Goal: Task Accomplishment & Management: Complete application form

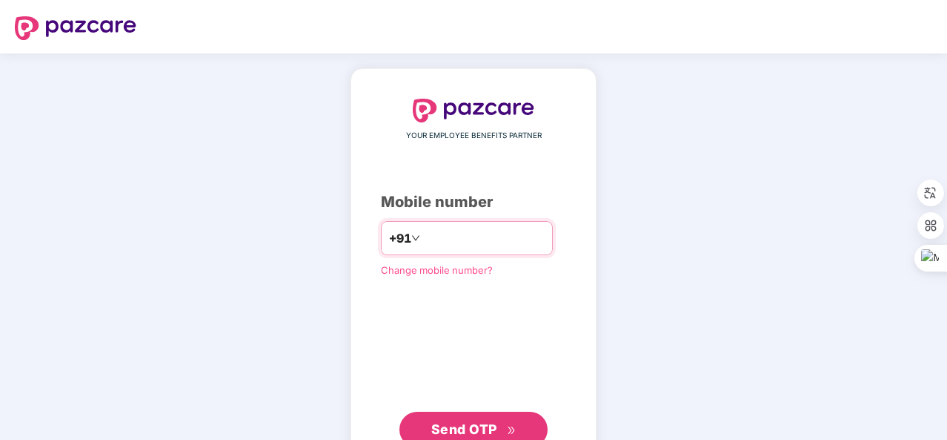
type input "**********"
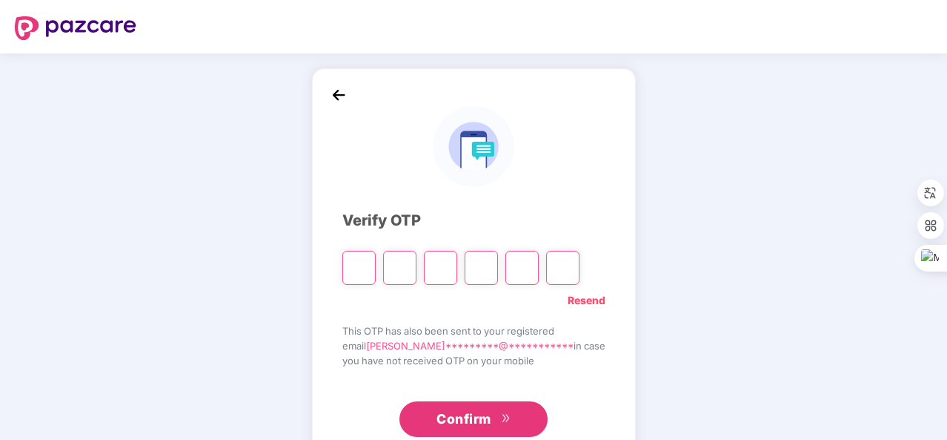
type input "*"
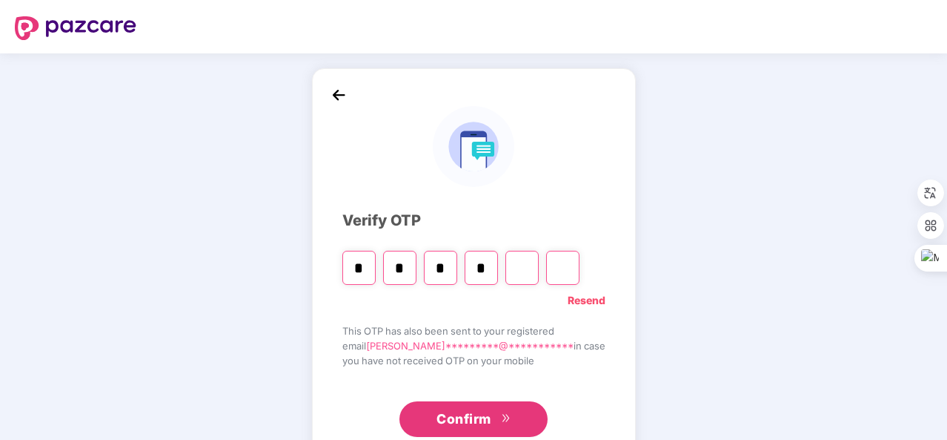
type input "*"
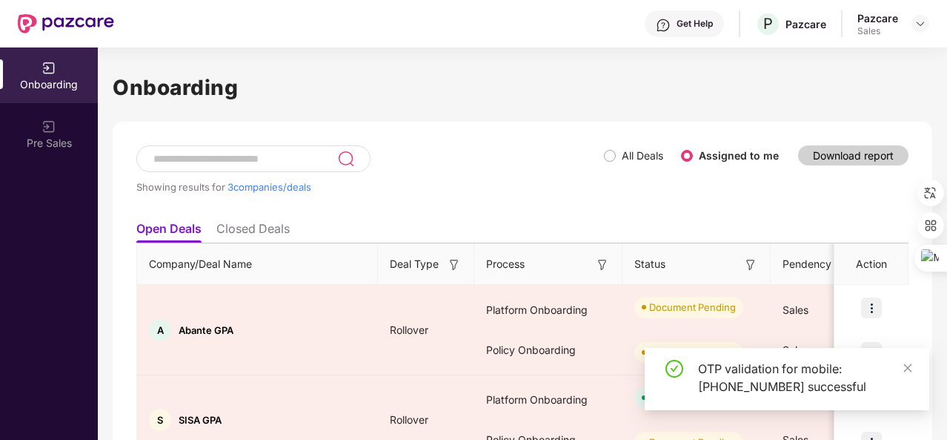
scroll to position [169, 0]
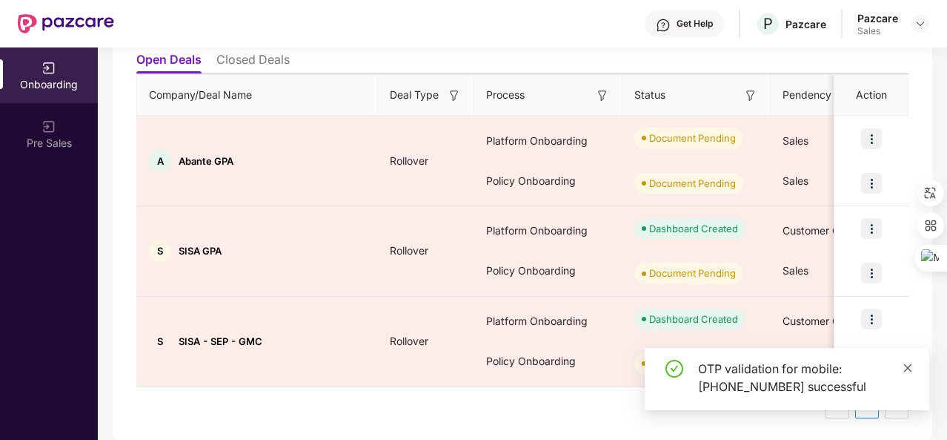
click at [908, 368] on icon "close" at bounding box center [908, 367] width 10 height 10
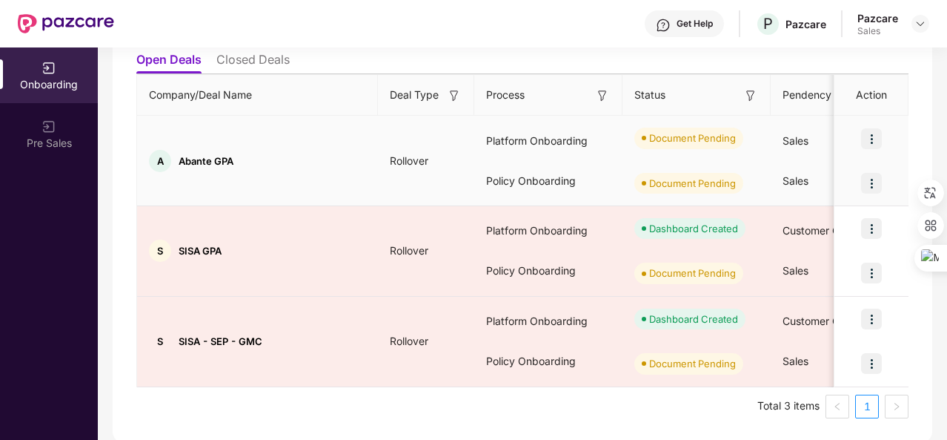
click at [872, 139] on img at bounding box center [871, 138] width 21 height 21
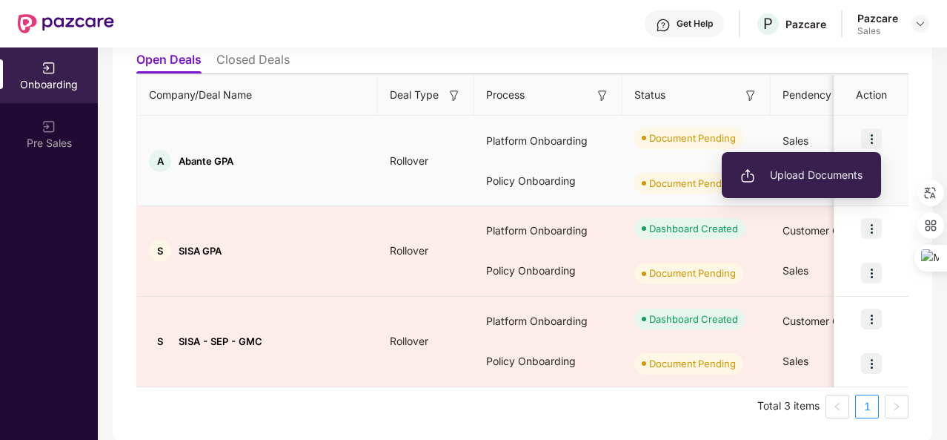
click at [816, 171] on span "Upload Documents" at bounding box center [801, 175] width 122 height 16
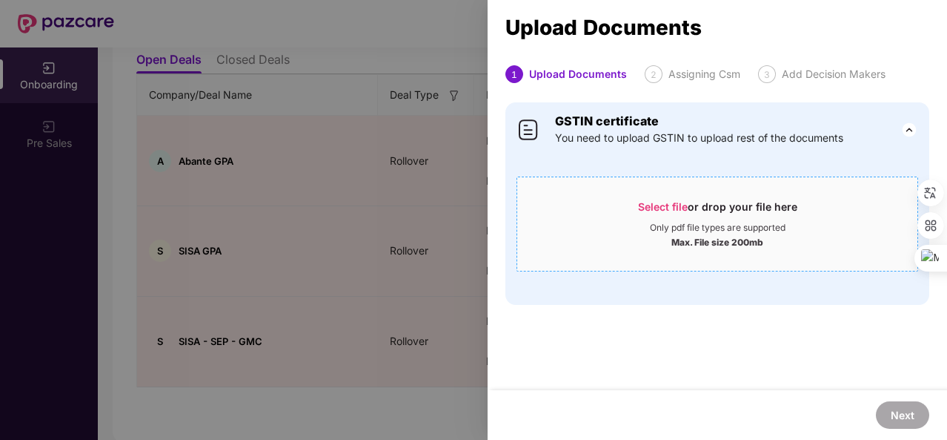
click at [678, 227] on div "Only pdf file types are supported" at bounding box center [718, 228] width 136 height 12
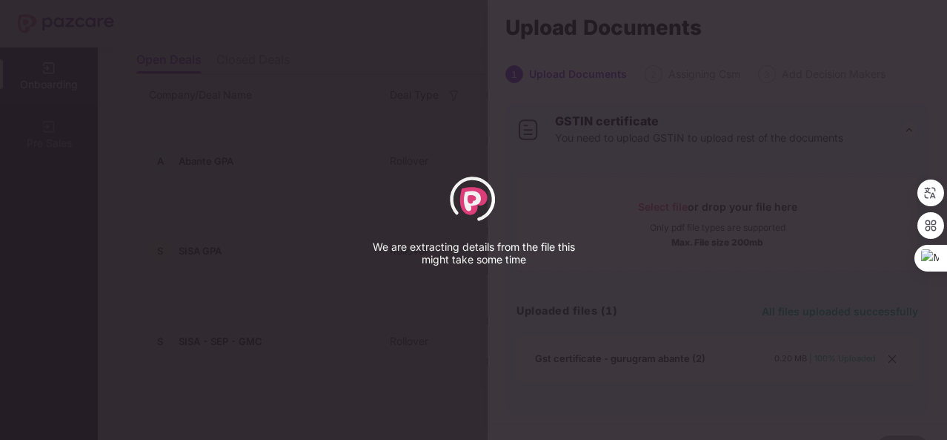
select select "*****"
select select "******"
select select "**********"
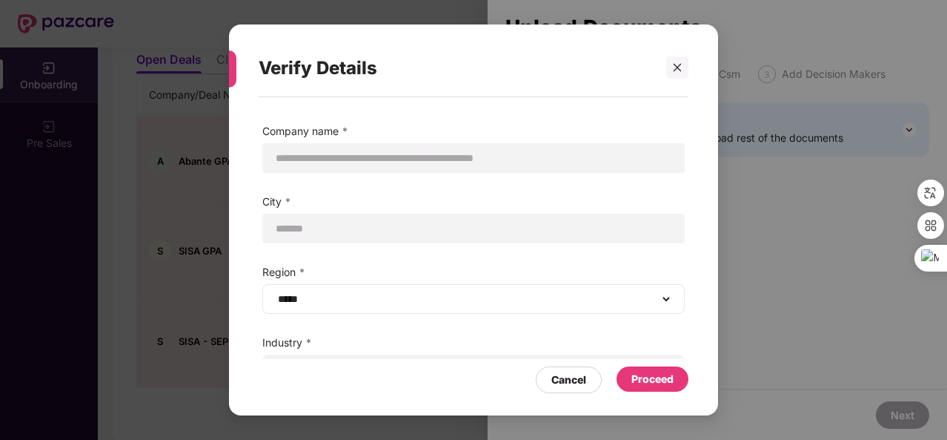
scroll to position [99, 0]
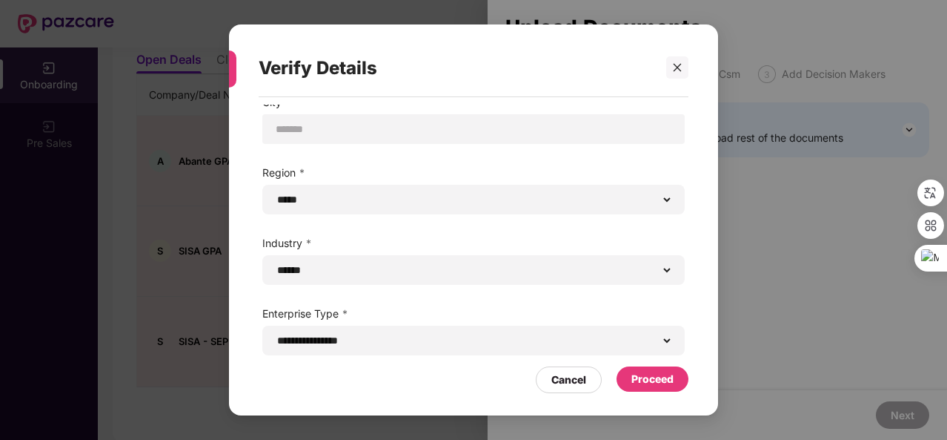
click at [667, 372] on div "Proceed" at bounding box center [653, 379] width 42 height 16
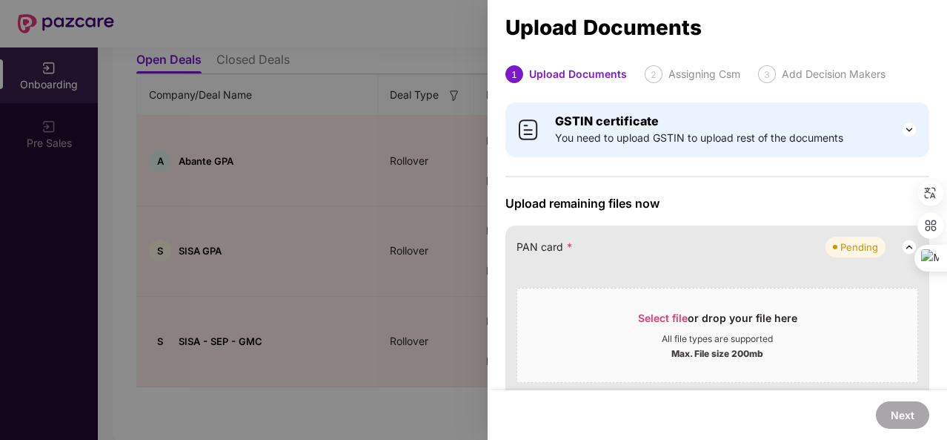
scroll to position [182, 0]
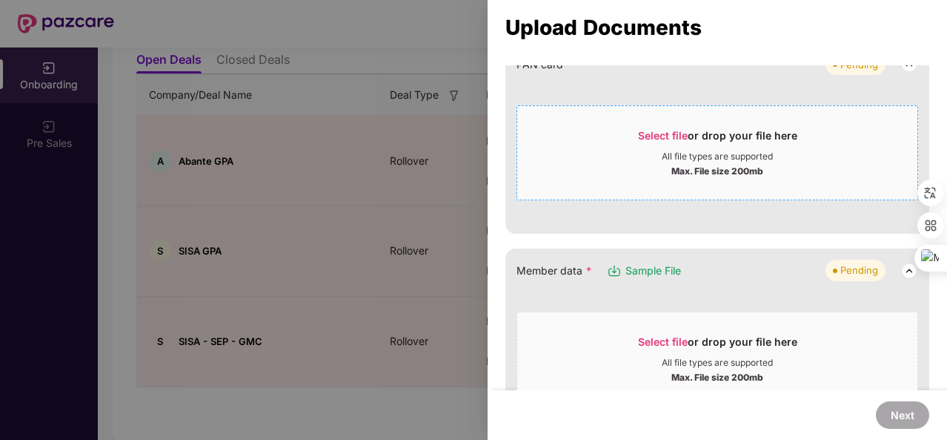
click at [689, 126] on span "Select file or drop your file here All file types are supported Max. File size …" at bounding box center [717, 152] width 400 height 71
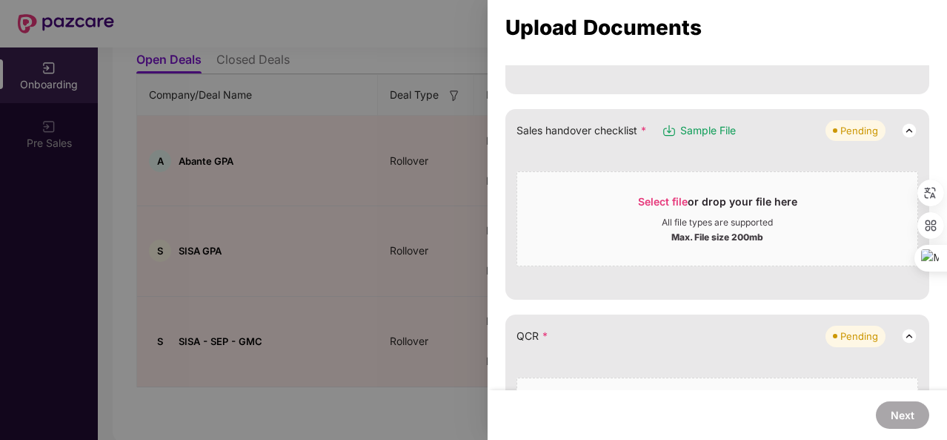
scroll to position [381, 0]
click at [670, 207] on div "Select file or drop your file here" at bounding box center [717, 204] width 159 height 22
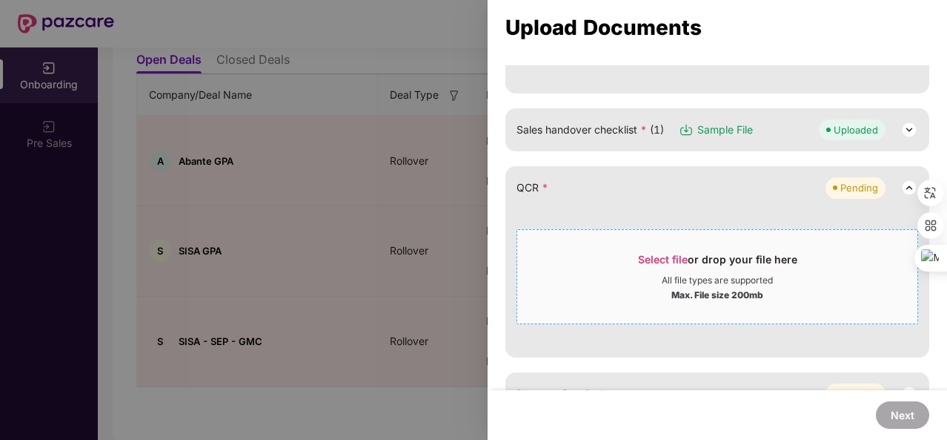
click at [666, 254] on span "Select file" at bounding box center [663, 259] width 50 height 13
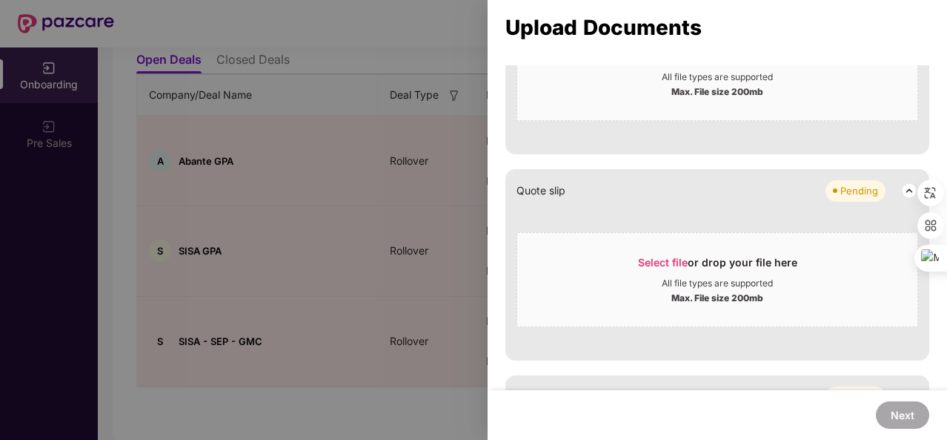
scroll to position [643, 0]
click at [643, 259] on span "Select file" at bounding box center [663, 261] width 50 height 13
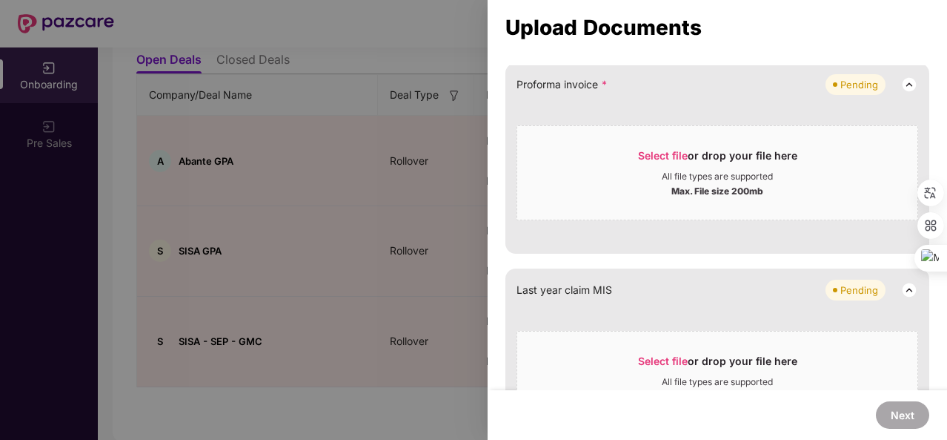
scroll to position [806, 0]
click at [662, 149] on span "Select file" at bounding box center [663, 155] width 50 height 13
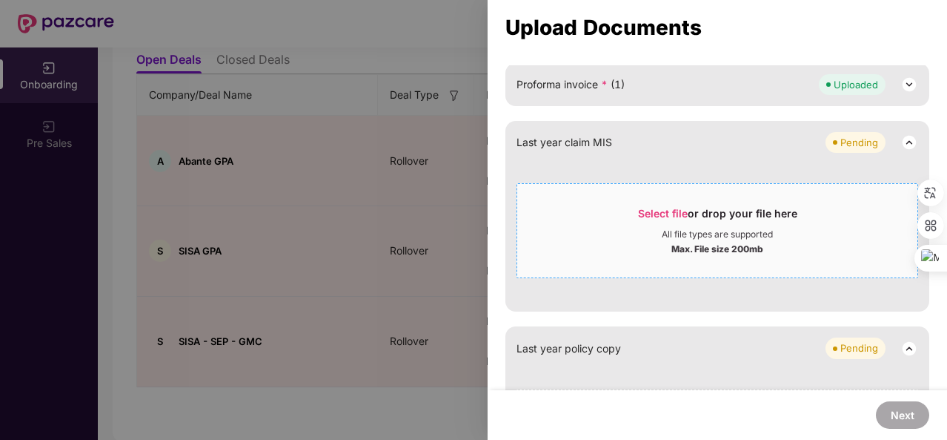
click at [669, 210] on span "Select file" at bounding box center [663, 213] width 50 height 13
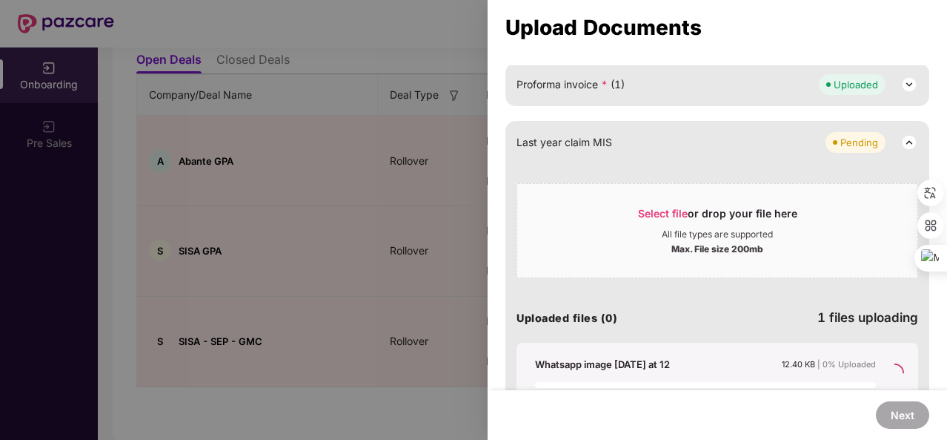
scroll to position [792, 0]
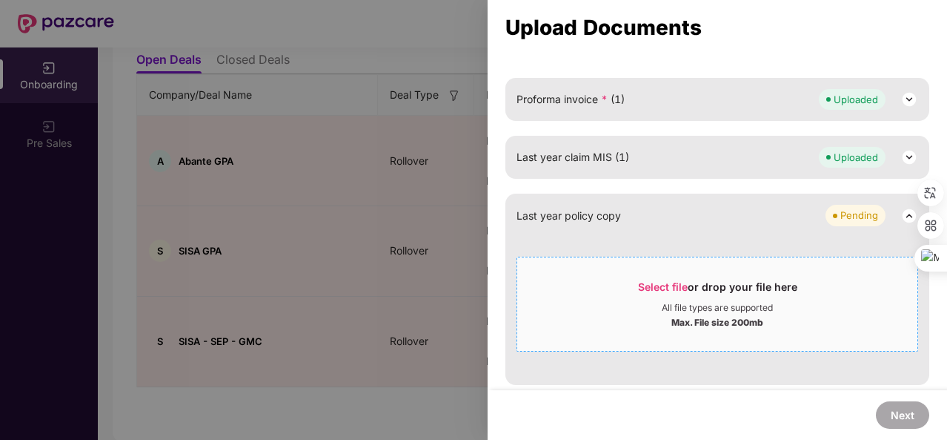
click at [665, 309] on div "All file types are supported" at bounding box center [717, 308] width 111 height 12
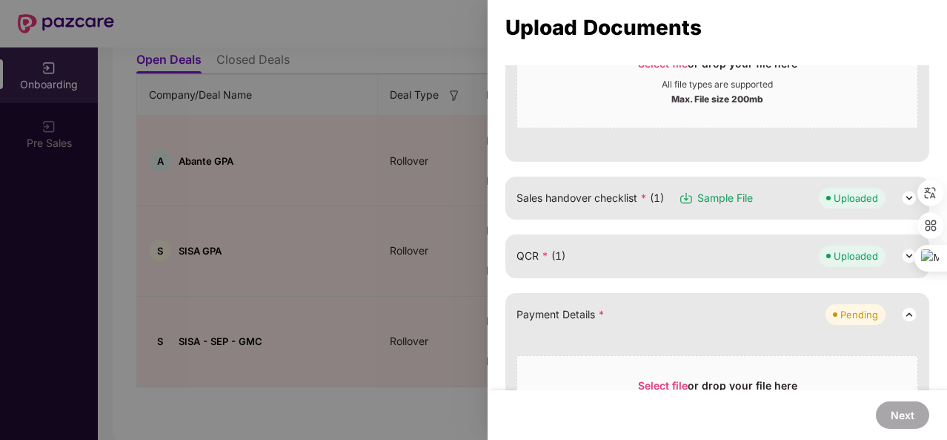
scroll to position [345, 0]
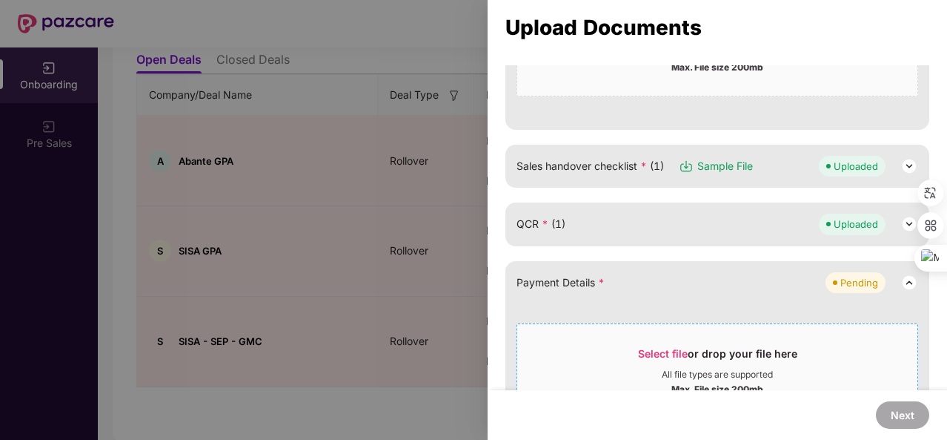
click at [642, 351] on span "Select file" at bounding box center [663, 353] width 50 height 13
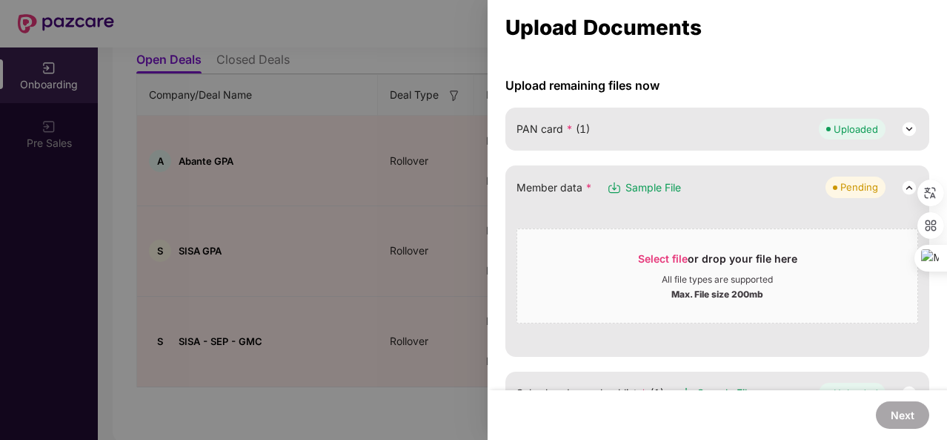
scroll to position [117, 0]
click at [663, 253] on span "Select file" at bounding box center [663, 259] width 50 height 13
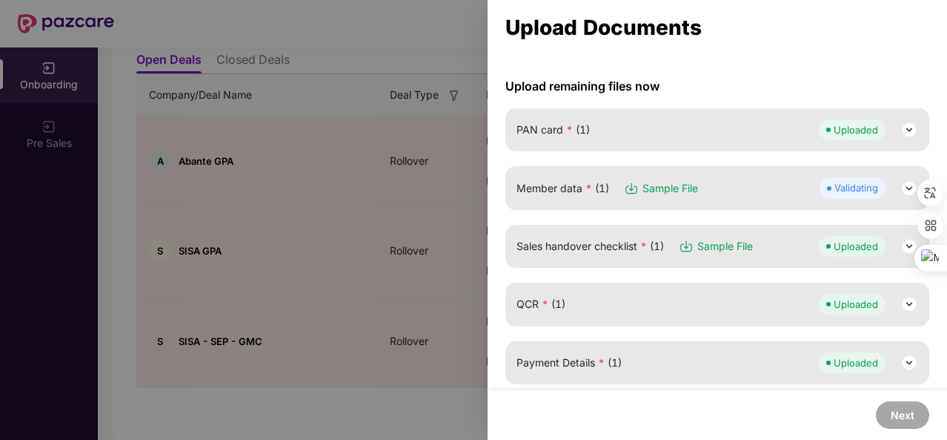
click at [901, 189] on img at bounding box center [910, 188] width 18 height 18
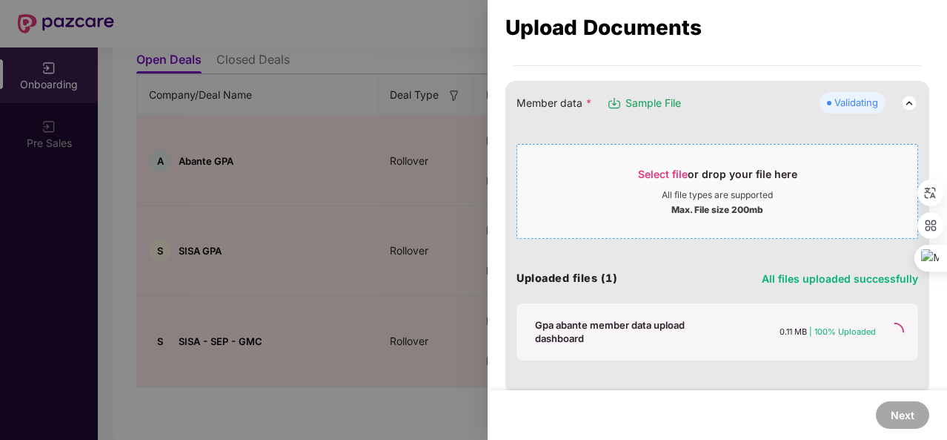
scroll to position [203, 0]
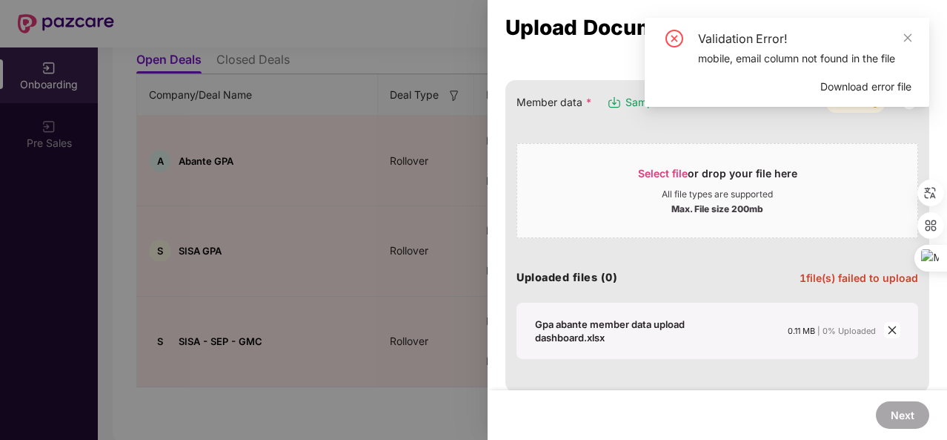
click at [797, 55] on div "mobile, email column not found in the file" at bounding box center [804, 58] width 213 height 16
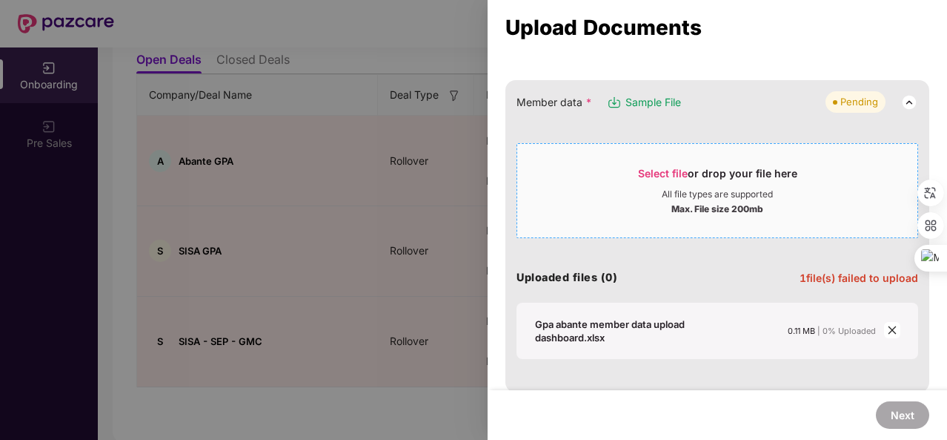
click at [672, 167] on span "Select file" at bounding box center [663, 173] width 50 height 13
click at [889, 326] on icon "close" at bounding box center [892, 330] width 10 height 10
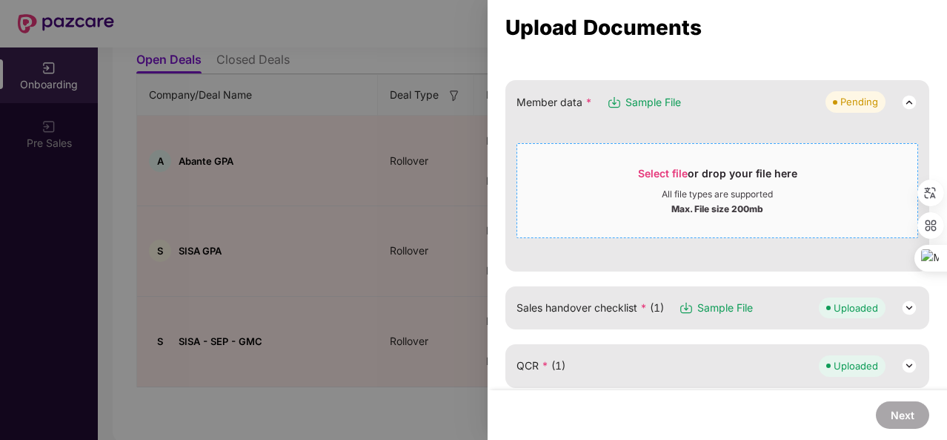
click at [654, 179] on div "Select file or drop your file here" at bounding box center [717, 177] width 159 height 22
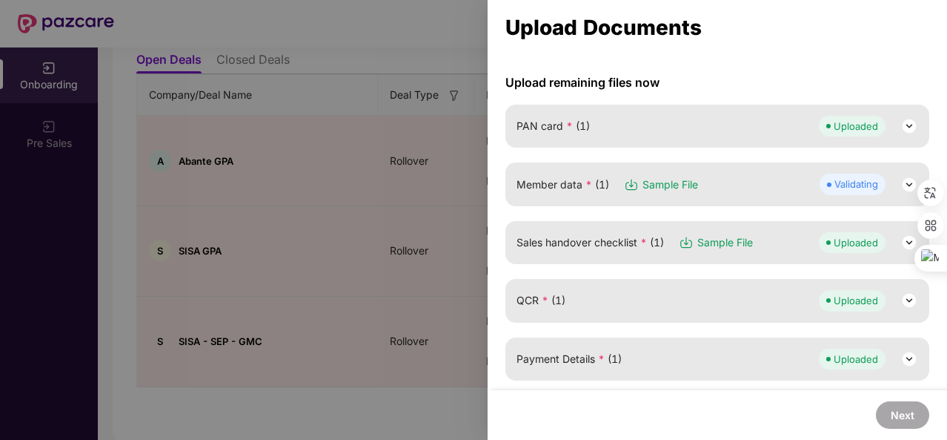
scroll to position [122, 0]
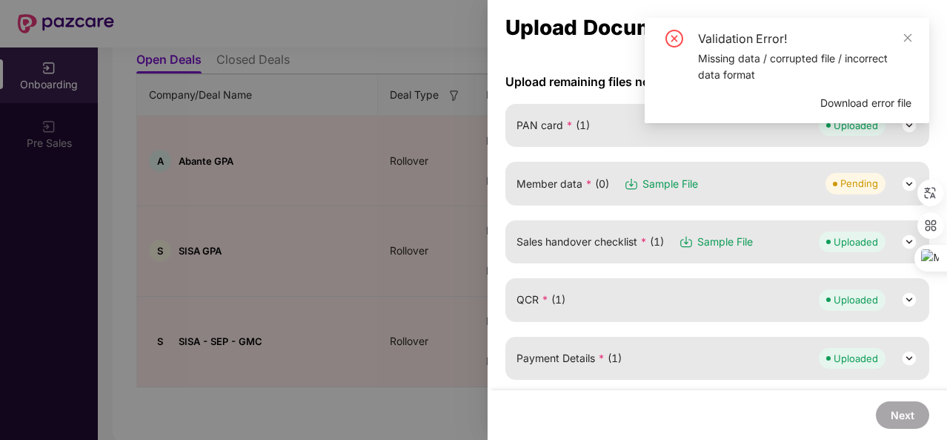
click at [773, 186] on div "Member data * (0) Sample File Pending" at bounding box center [718, 183] width 402 height 21
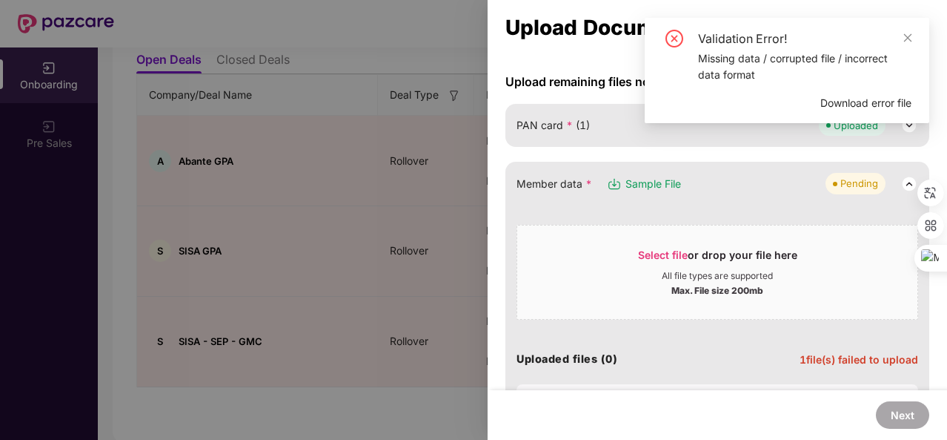
scroll to position [295, 0]
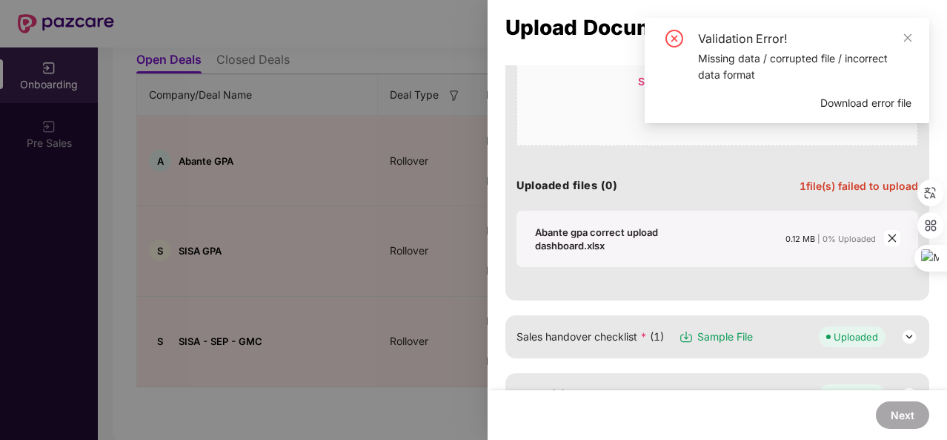
click at [762, 60] on div "Missing data / corrupted file / incorrect data format" at bounding box center [804, 66] width 213 height 33
click at [890, 233] on icon "close" at bounding box center [892, 238] width 10 height 10
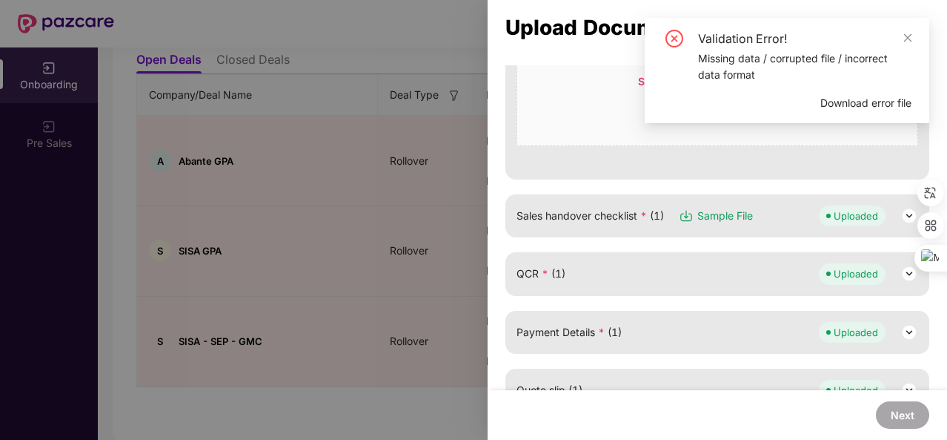
click at [911, 46] on div "Validation Error!" at bounding box center [804, 39] width 213 height 18
click at [908, 39] on icon "close" at bounding box center [908, 38] width 10 height 10
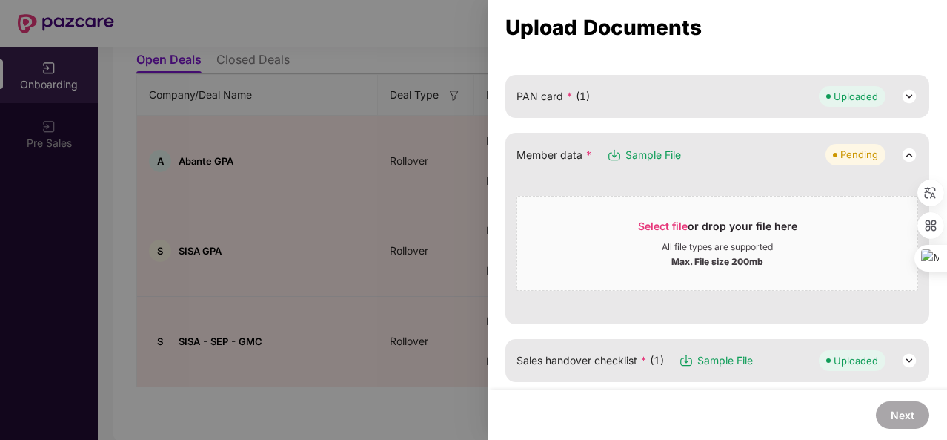
scroll to position [147, 0]
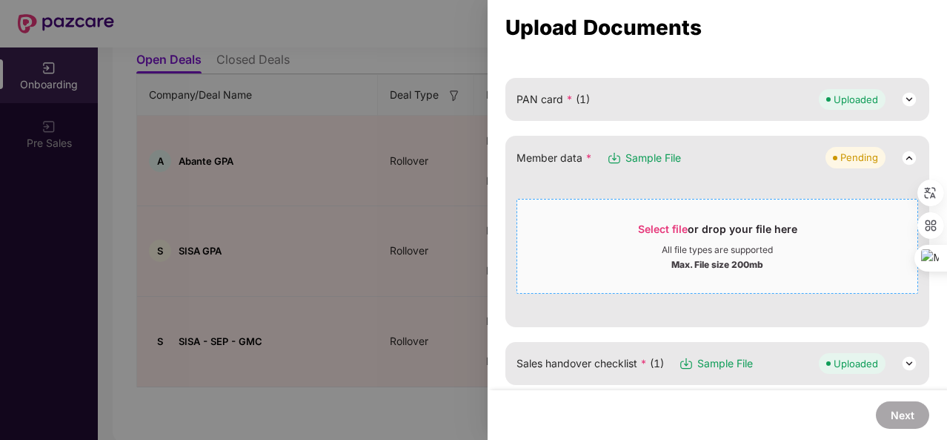
click at [649, 225] on span "Select file" at bounding box center [663, 228] width 50 height 13
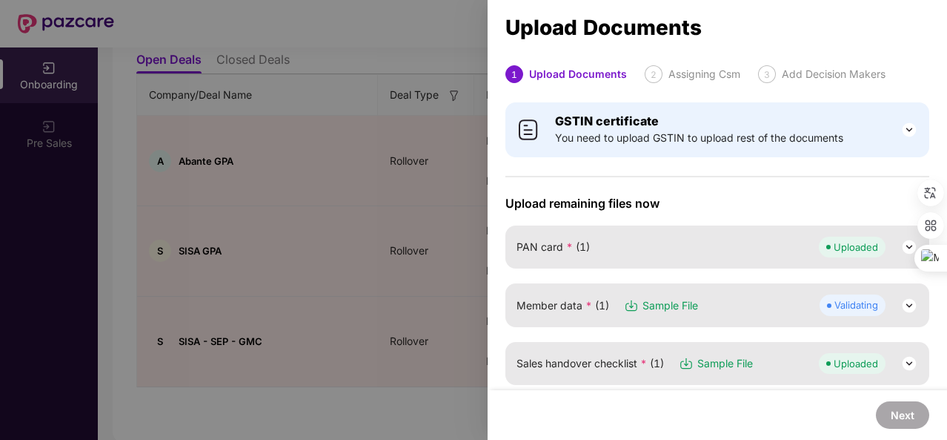
scroll to position [51, 0]
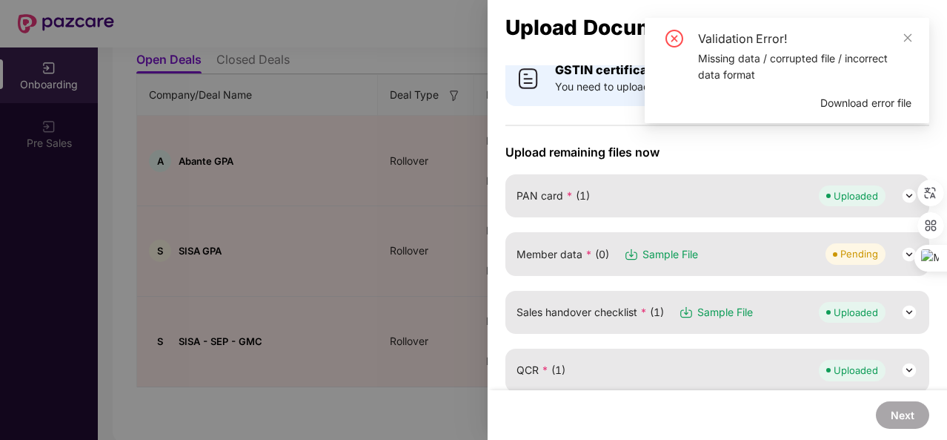
click at [761, 53] on div "Missing data / corrupted file / incorrect data format" at bounding box center [804, 66] width 213 height 33
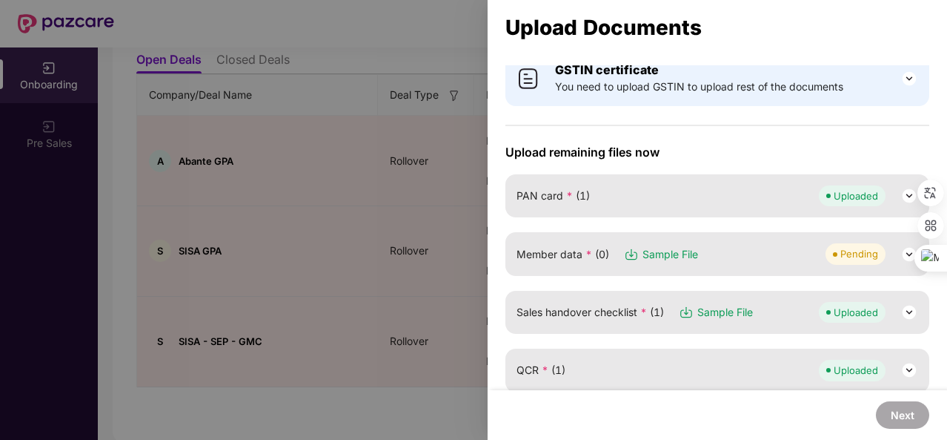
click at [903, 249] on img at bounding box center [910, 254] width 18 height 18
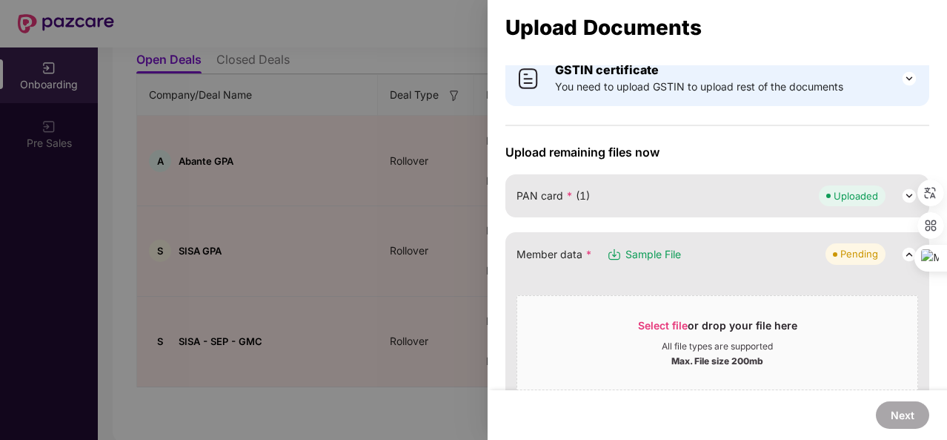
scroll to position [255, 0]
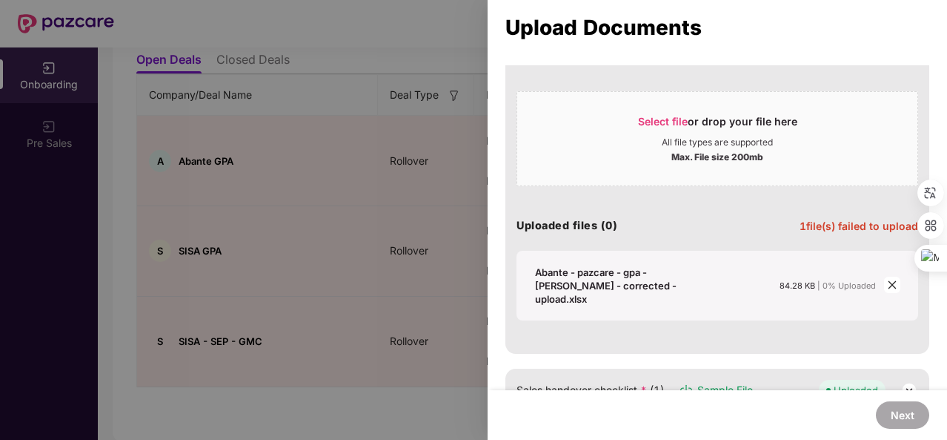
click at [892, 279] on icon "close" at bounding box center [892, 284] width 10 height 10
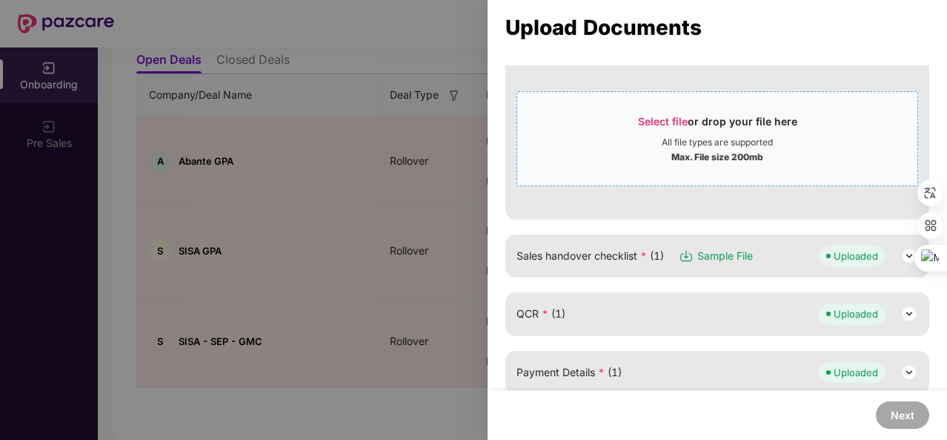
click at [655, 121] on span "Select file" at bounding box center [663, 121] width 50 height 13
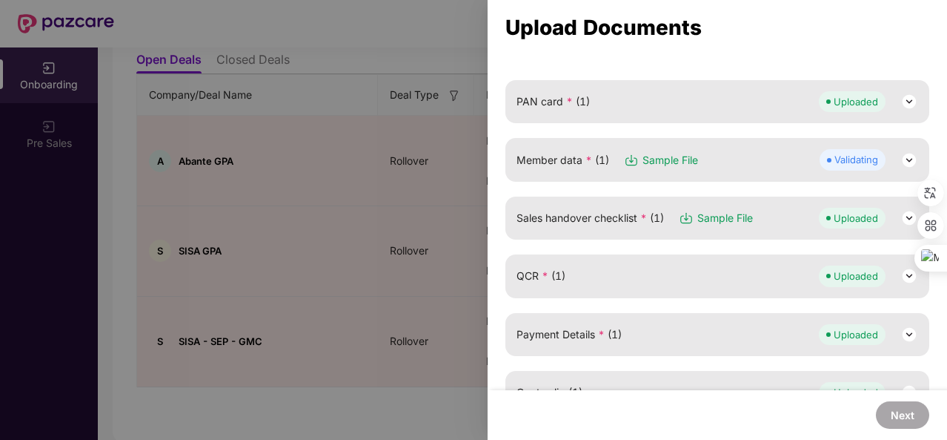
scroll to position [87, 0]
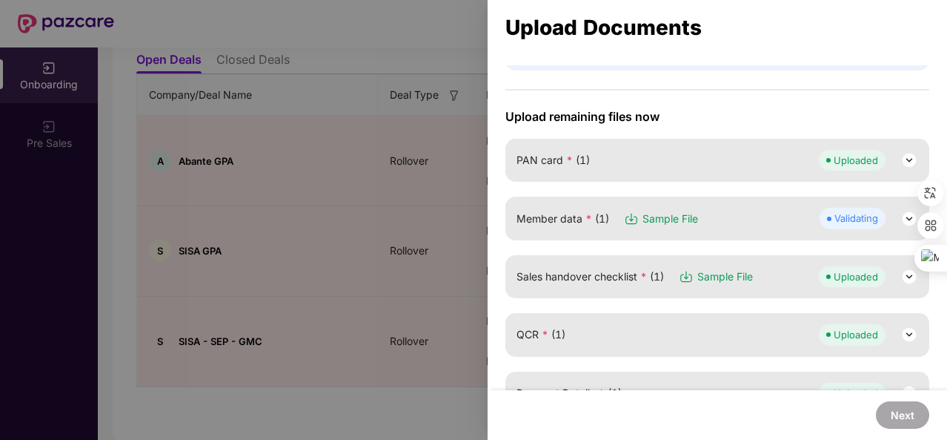
click at [908, 216] on img at bounding box center [910, 219] width 18 height 18
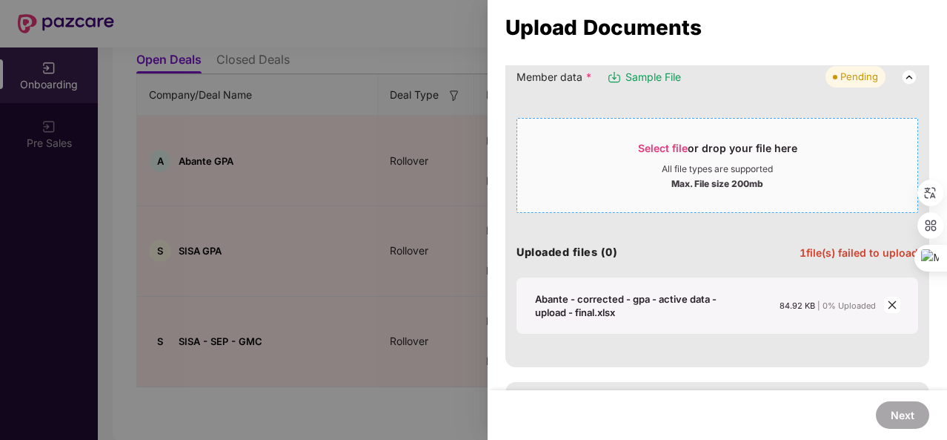
scroll to position [229, 0]
click at [892, 300] on icon "close" at bounding box center [892, 304] width 10 height 10
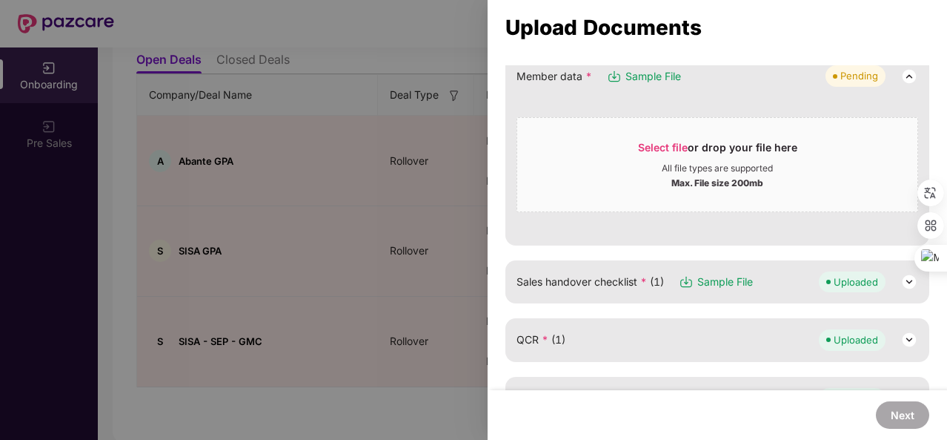
scroll to position [155, 0]
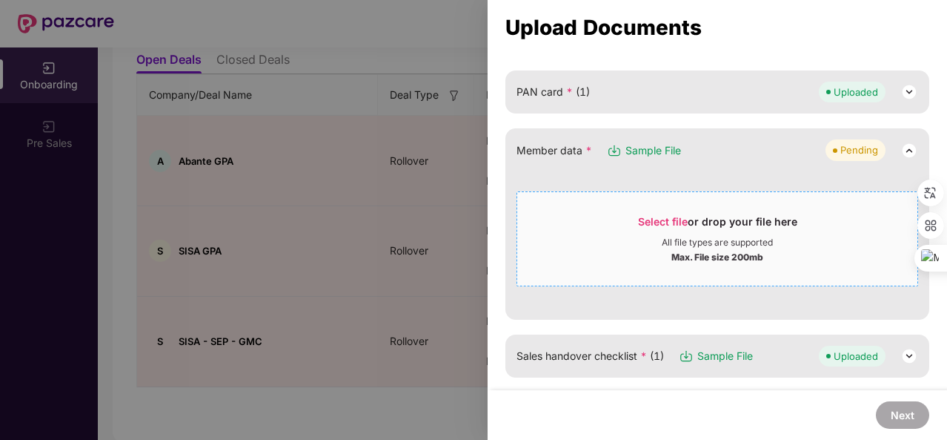
click at [657, 215] on span "Select file" at bounding box center [663, 221] width 50 height 13
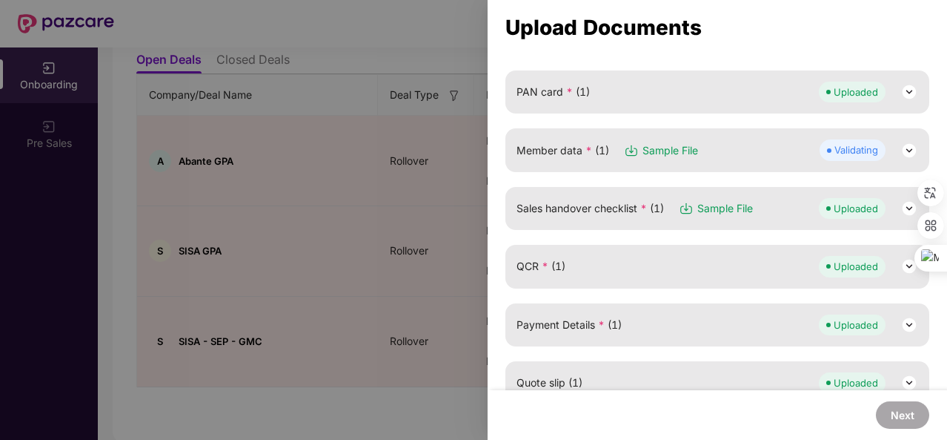
click at [909, 157] on div "Validating" at bounding box center [869, 149] width 99 height 21
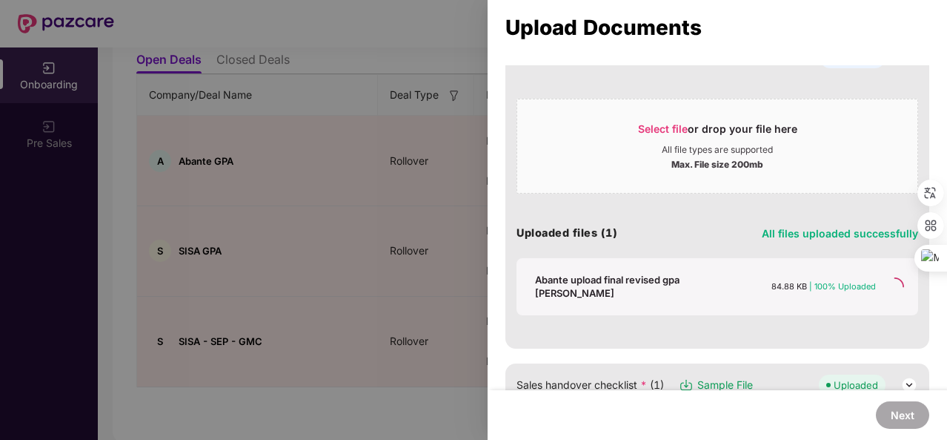
scroll to position [280, 0]
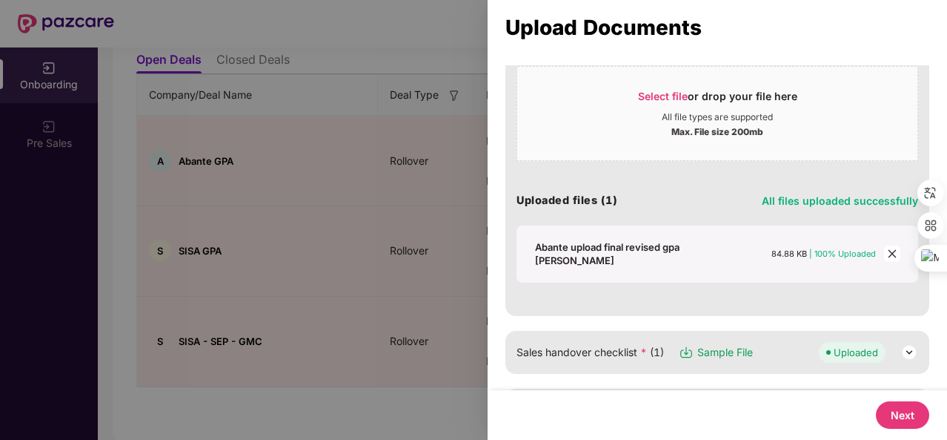
click at [895, 413] on button "Next" at bounding box center [902, 414] width 53 height 27
select select "**********"
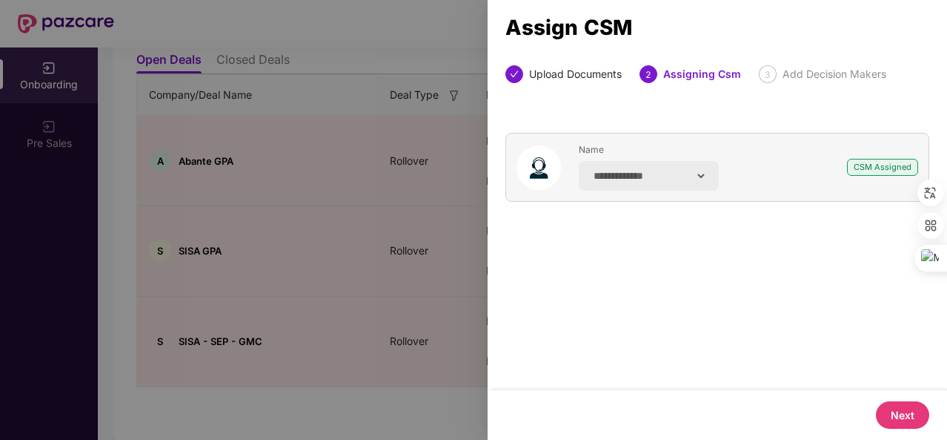
scroll to position [0, 0]
click at [895, 413] on button "Next" at bounding box center [902, 414] width 53 height 27
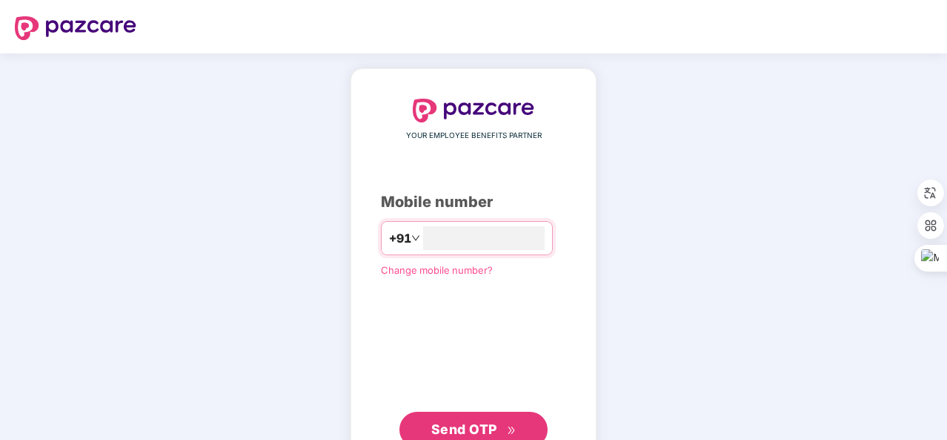
type input "**********"
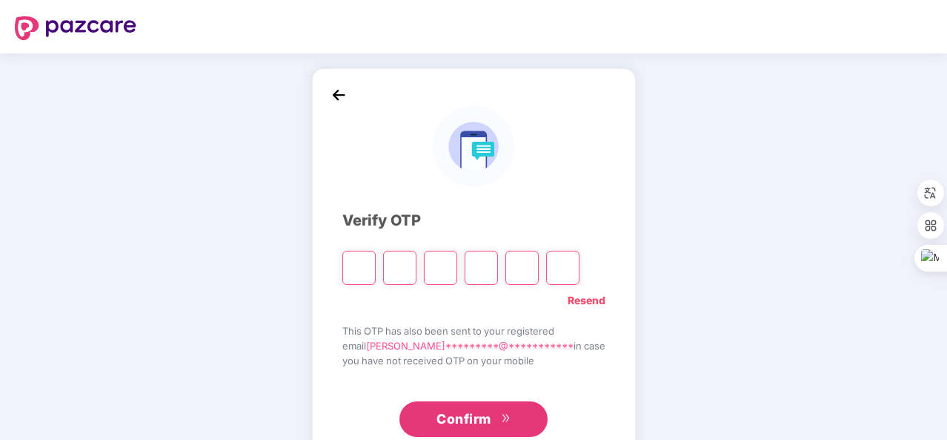
type input "*"
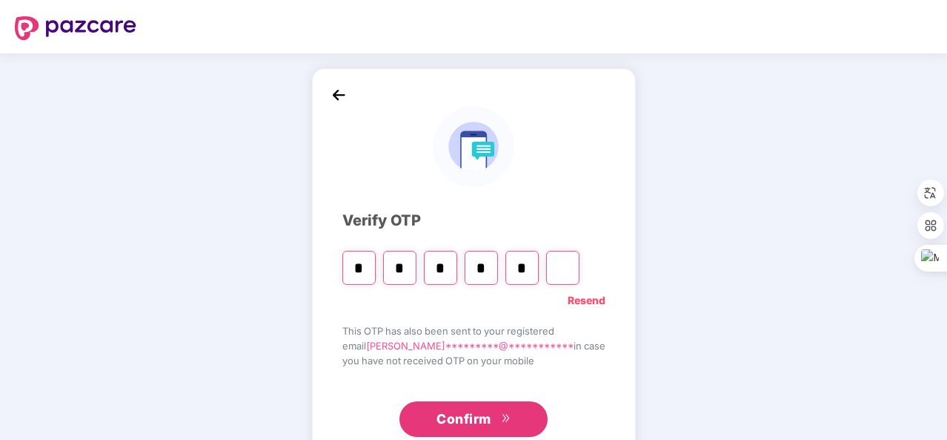
type input "*"
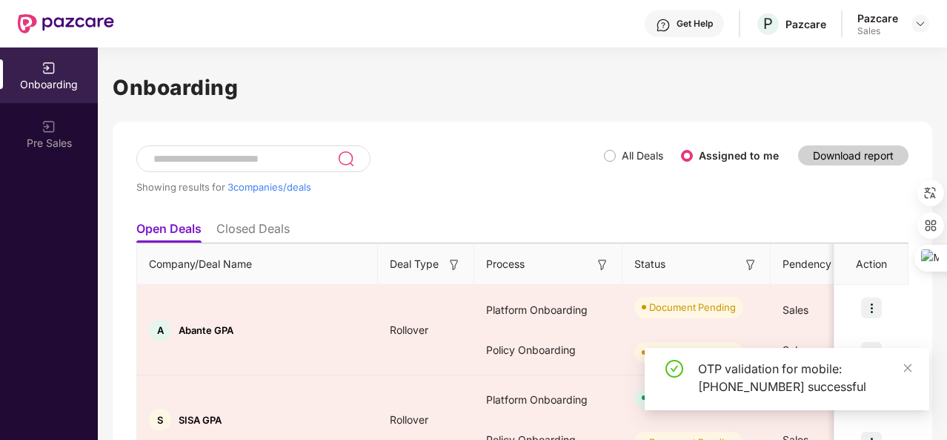
scroll to position [93, 0]
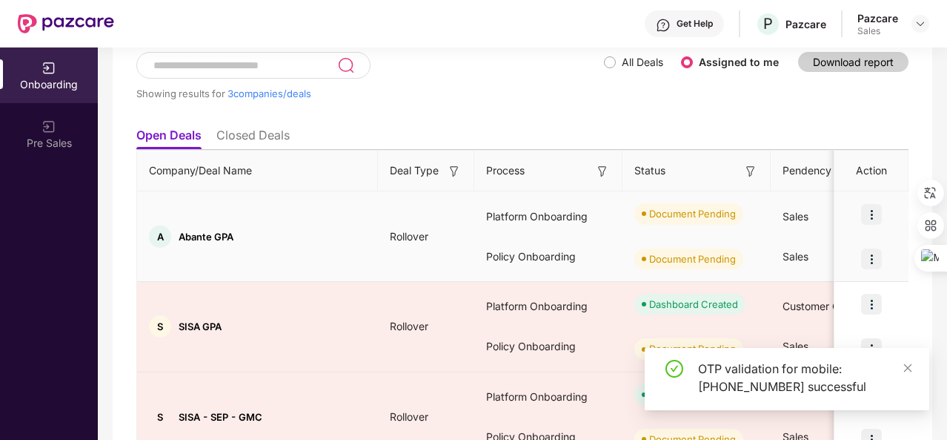
click at [873, 210] on img at bounding box center [871, 214] width 21 height 21
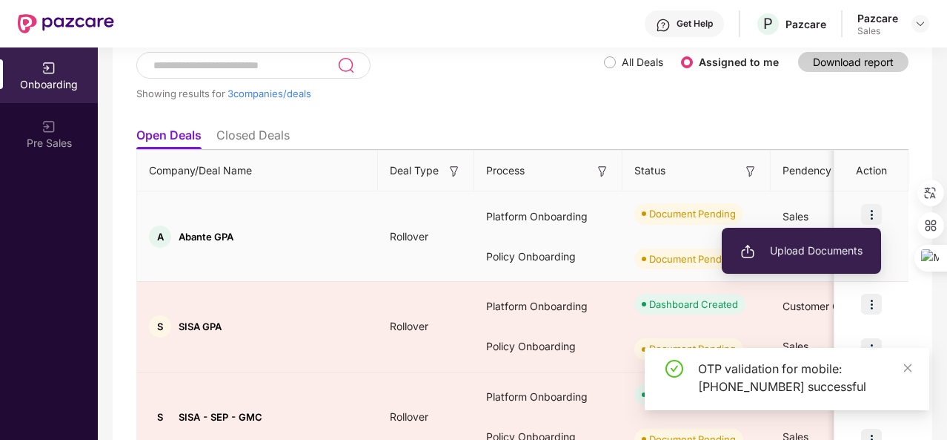
click at [806, 241] on li "Upload Documents" at bounding box center [801, 250] width 159 height 31
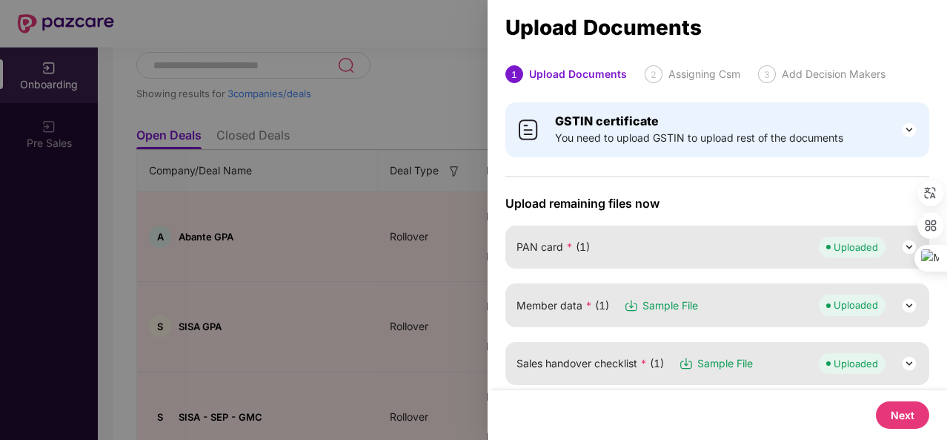
click at [906, 414] on button "Next" at bounding box center [902, 414] width 53 height 27
select select "**********"
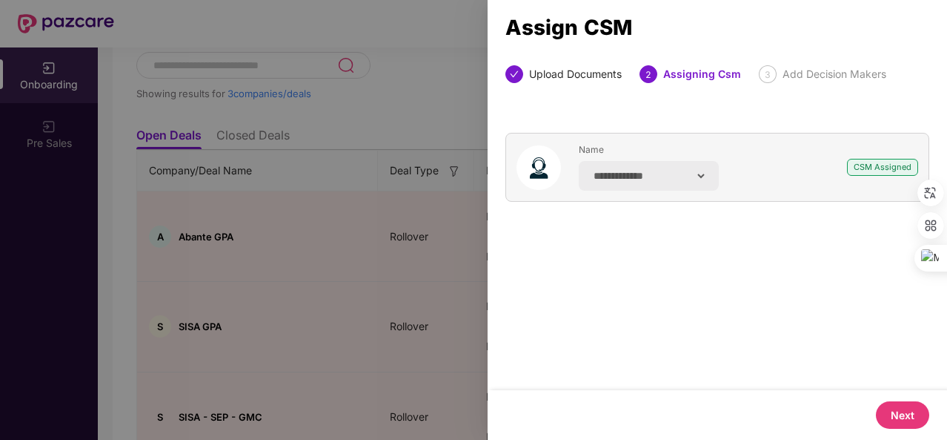
click at [906, 414] on button "Next" at bounding box center [902, 414] width 53 height 27
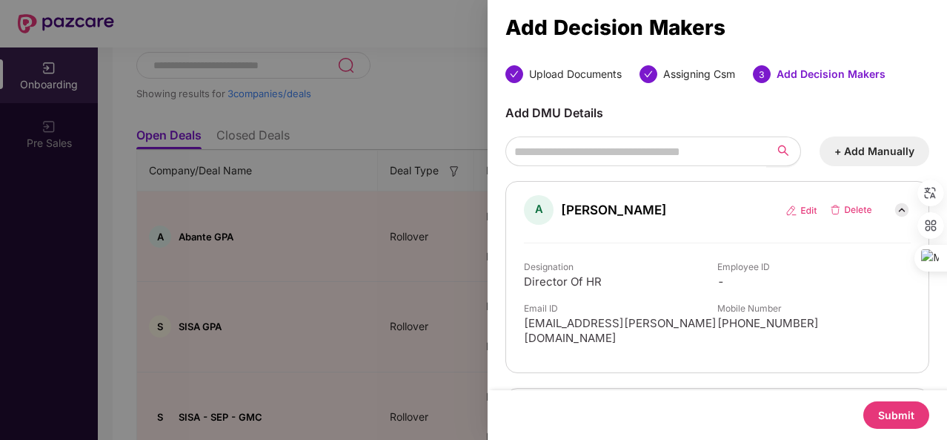
click at [906, 414] on button "Submit" at bounding box center [897, 414] width 66 height 27
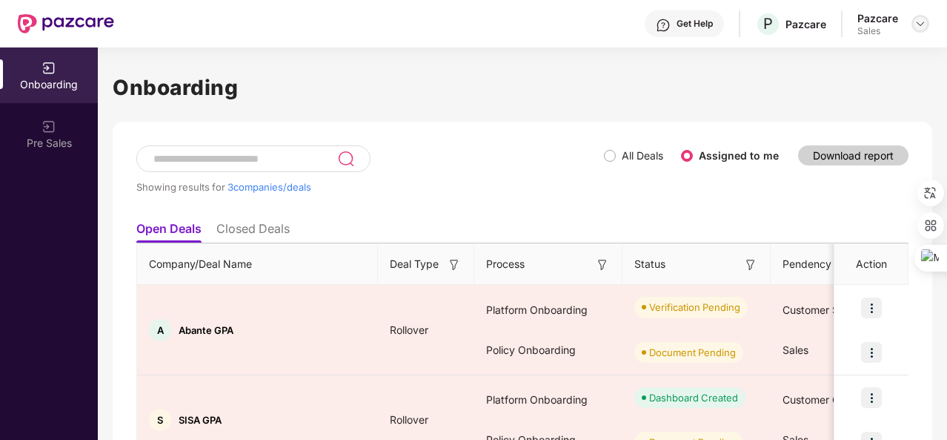
click at [918, 27] on img at bounding box center [921, 24] width 12 height 12
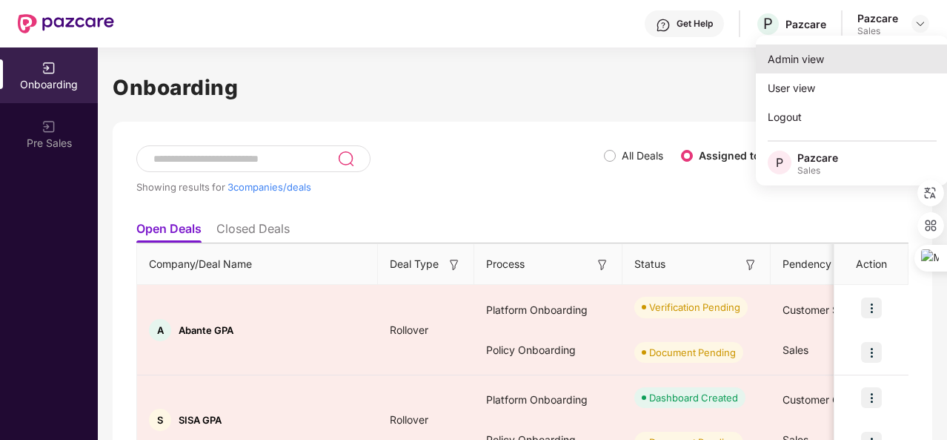
click at [906, 48] on div "Admin view" at bounding box center [852, 58] width 193 height 29
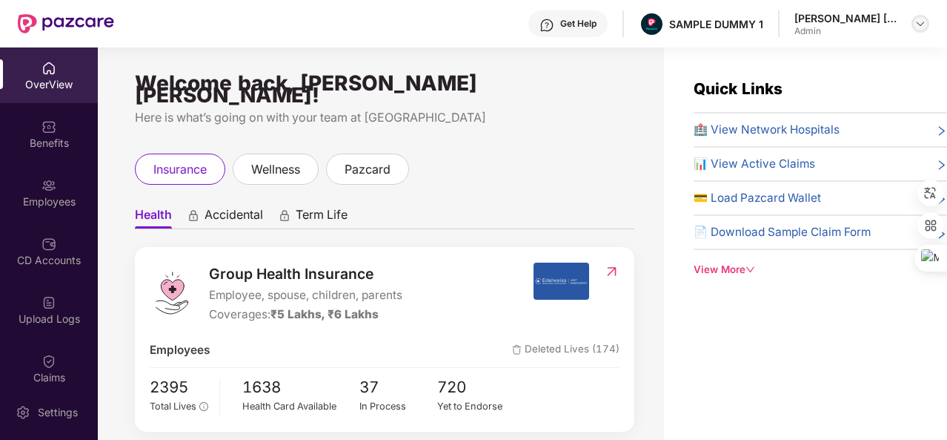
click at [916, 23] on img at bounding box center [921, 24] width 12 height 12
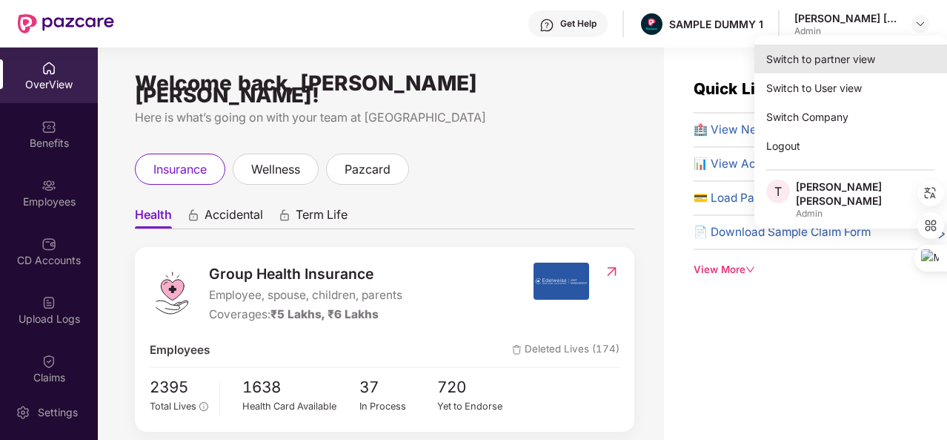
click at [870, 64] on div "Switch to partner view" at bounding box center [851, 58] width 193 height 29
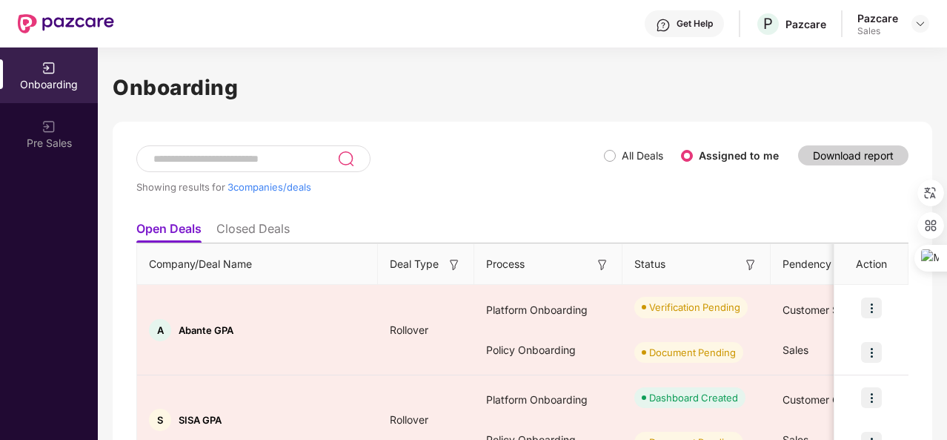
scroll to position [169, 0]
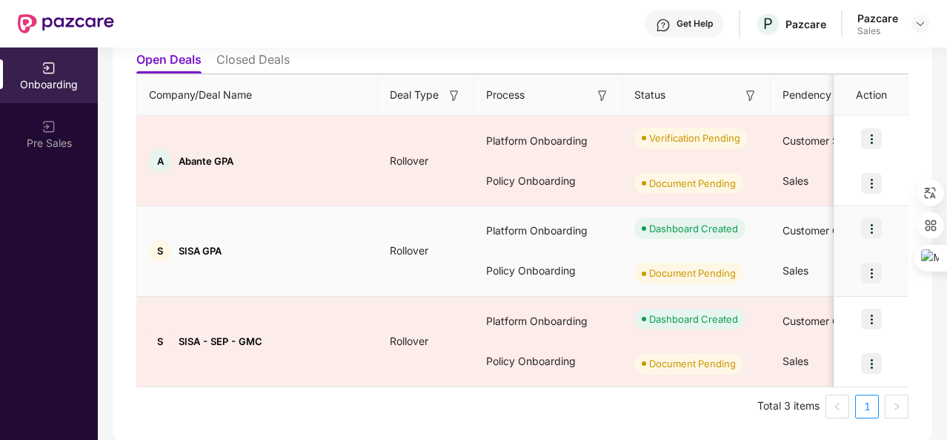
click at [867, 271] on img at bounding box center [871, 272] width 21 height 21
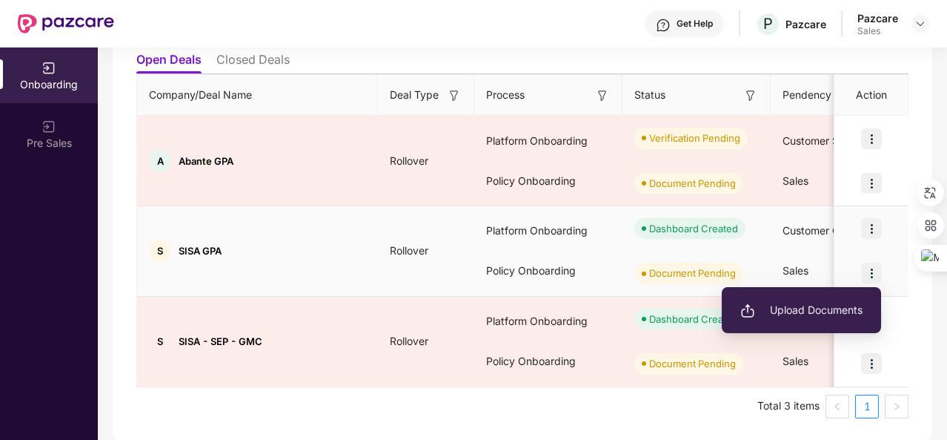
click at [831, 311] on span "Upload Documents" at bounding box center [801, 310] width 122 height 16
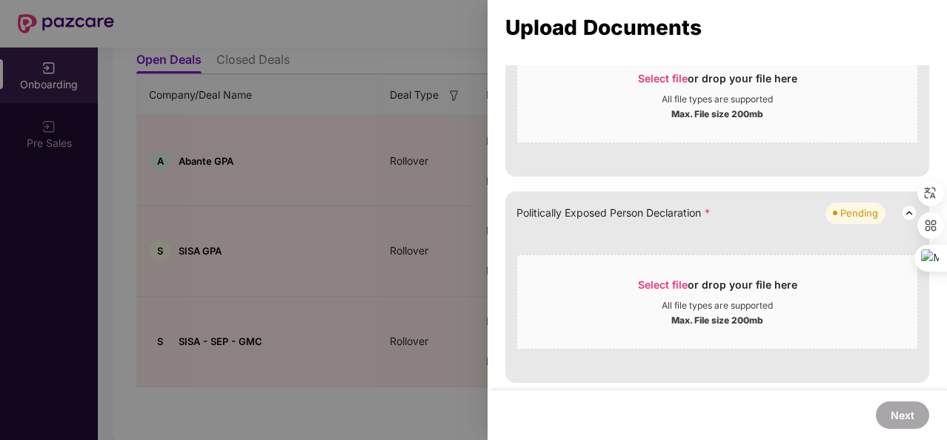
scroll to position [620, 0]
click at [335, 327] on div at bounding box center [473, 220] width 947 height 440
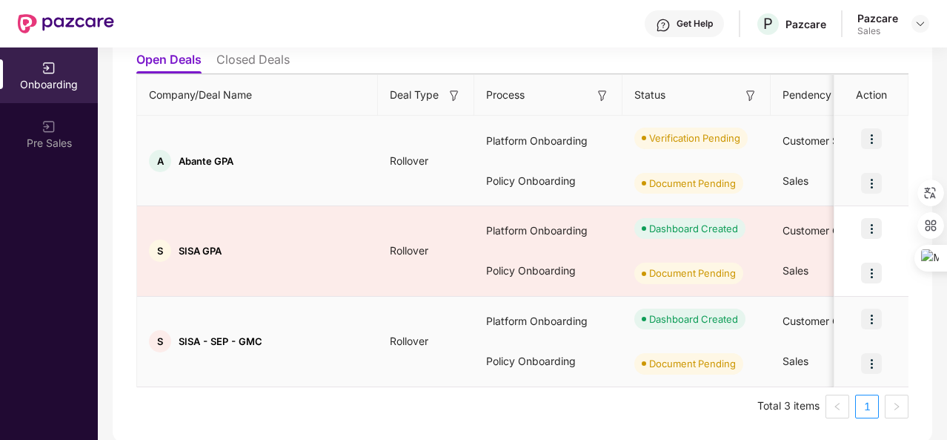
scroll to position [0, 0]
